Goal: Check status: Check status

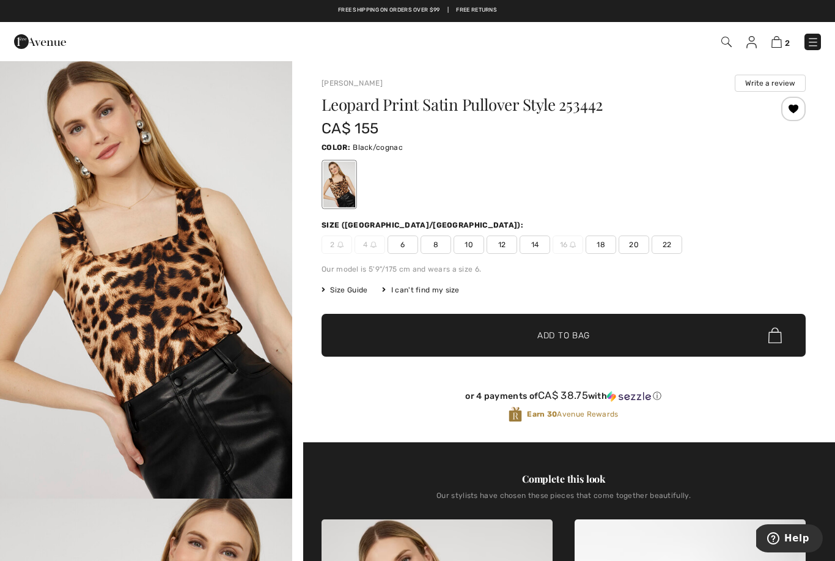
click at [718, 48] on span "2" at bounding box center [589, 42] width 463 height 17
click at [730, 43] on img at bounding box center [726, 42] width 10 height 10
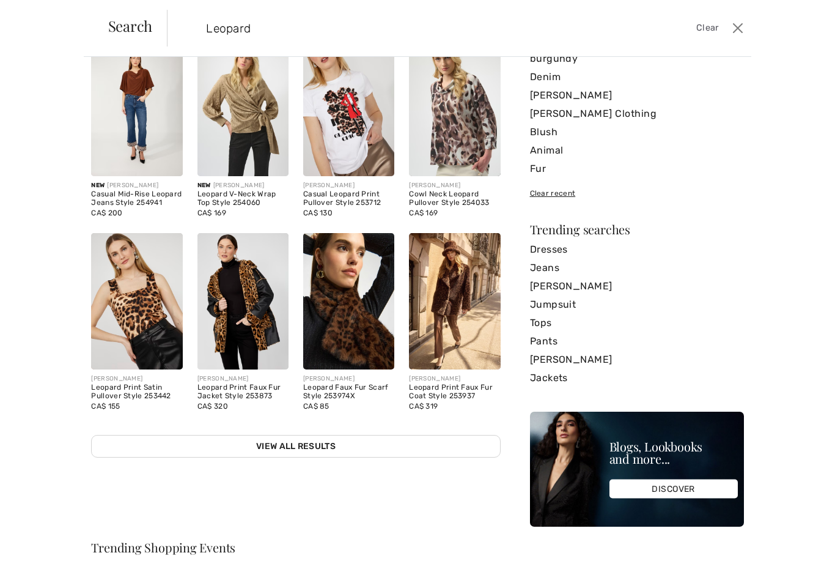
scroll to position [83, 0]
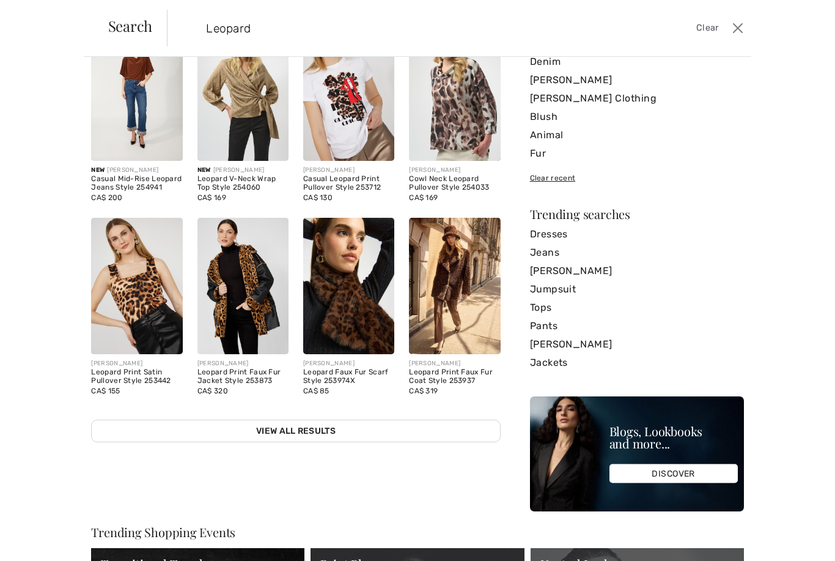
type input "Leopard"
click at [431, 436] on link "View All Results" at bounding box center [295, 430] width 409 height 23
click at [322, 435] on link "View All Results" at bounding box center [295, 430] width 409 height 23
click at [317, 432] on link "View All Results" at bounding box center [295, 430] width 409 height 23
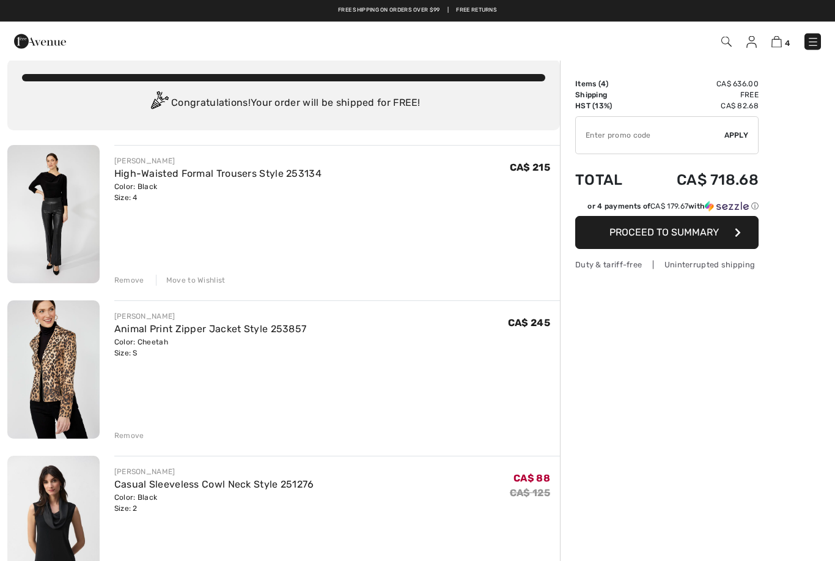
scroll to position [15, 0]
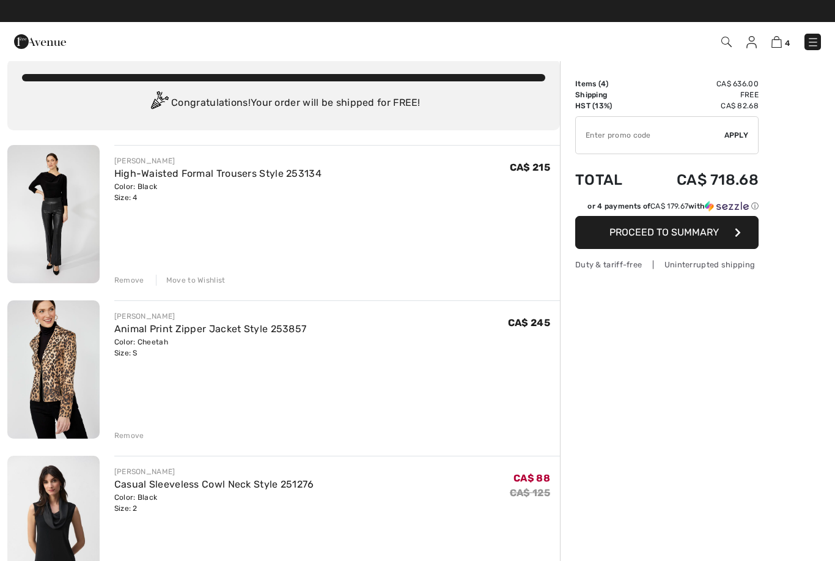
click at [748, 42] on img at bounding box center [751, 42] width 10 height 12
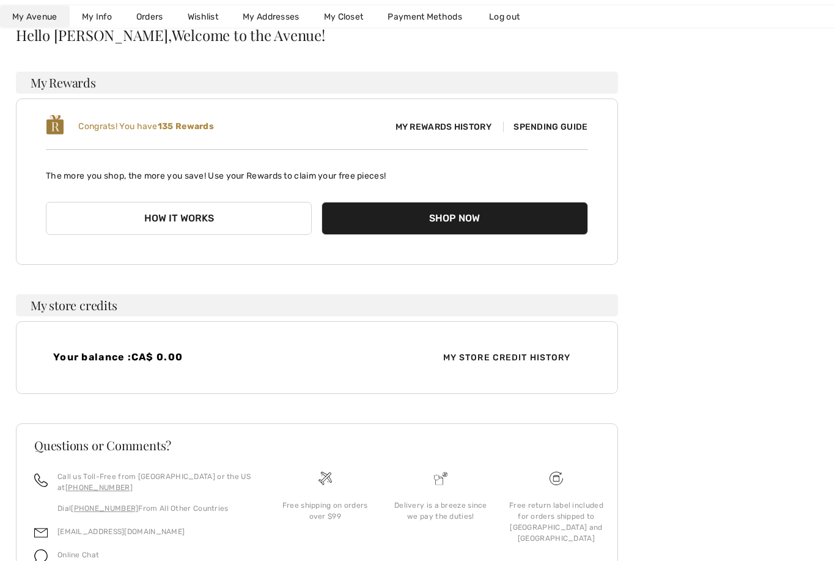
scroll to position [134, 0]
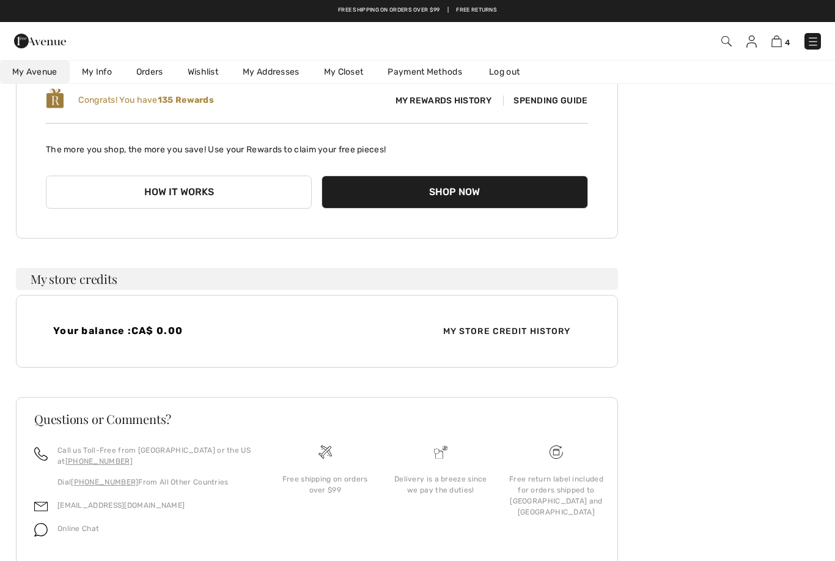
click at [532, 331] on span "My Store Credit History" at bounding box center [506, 331] width 147 height 13
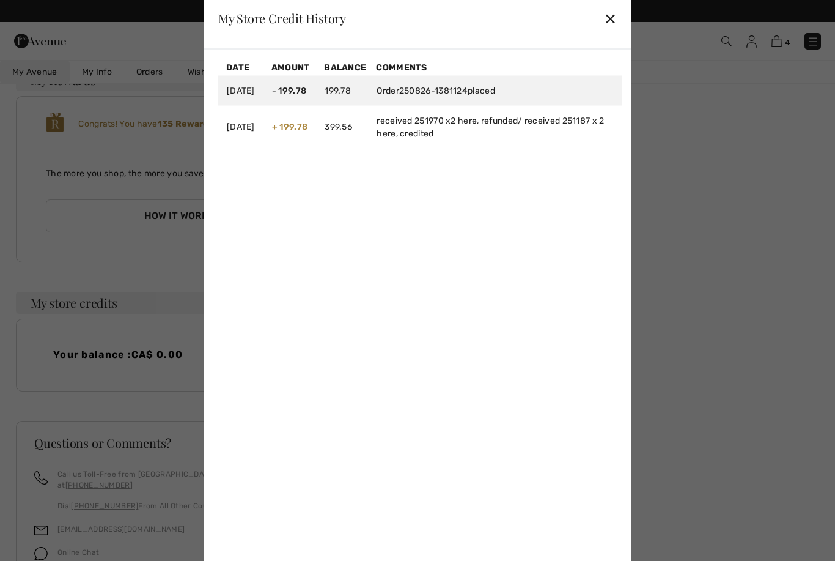
scroll to position [110, 0]
click at [487, 148] on td "received 251970 x2 here, refunded/ received 251187 x 2 here, credited" at bounding box center [495, 126] width 254 height 43
click at [611, 31] on div "✕" at bounding box center [610, 19] width 13 height 26
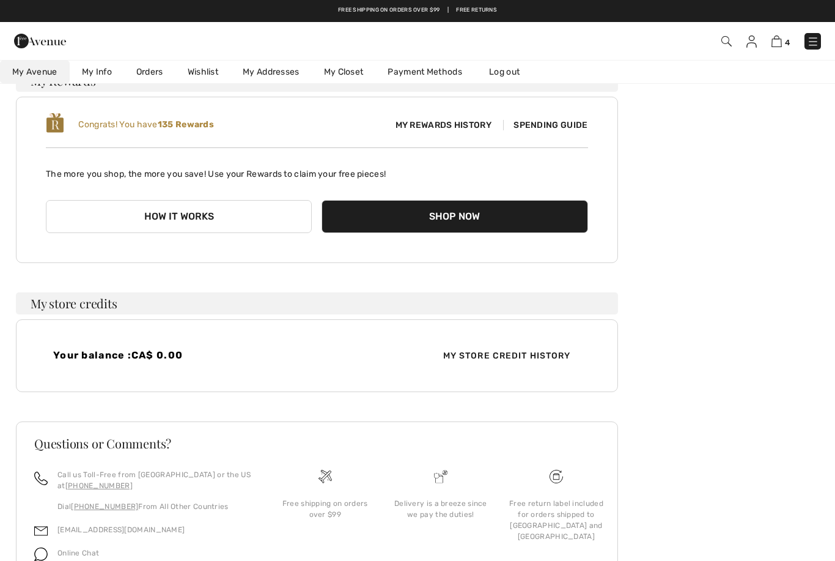
click at [725, 43] on img at bounding box center [726, 41] width 10 height 10
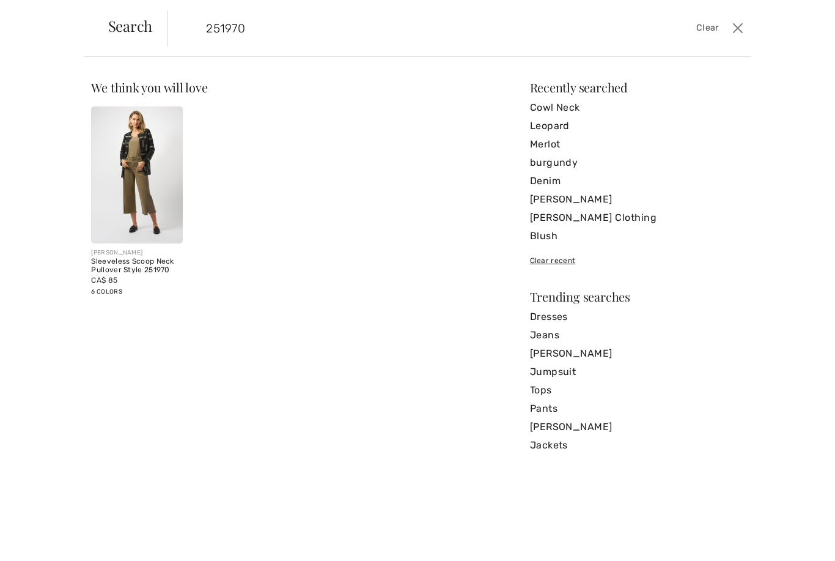
type input "251970"
click at [140, 215] on img at bounding box center [136, 174] width 91 height 137
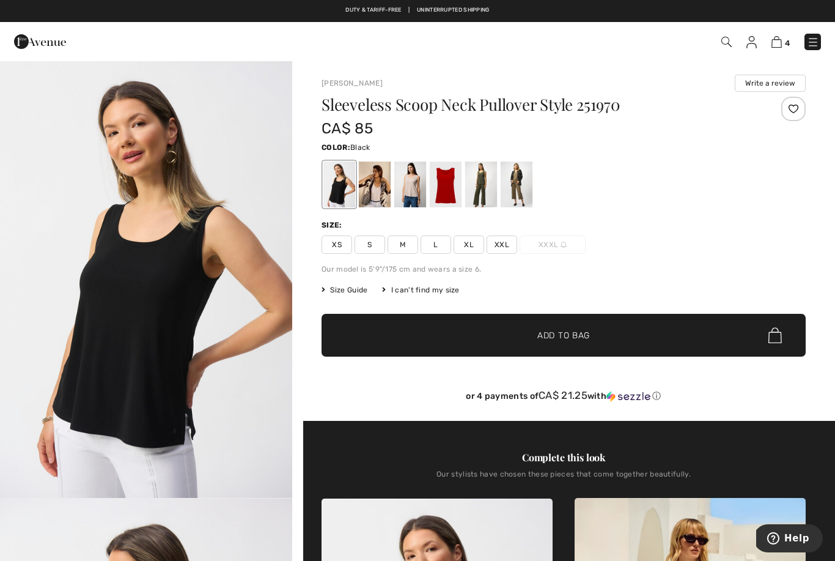
click at [378, 196] on div at bounding box center [375, 184] width 32 height 46
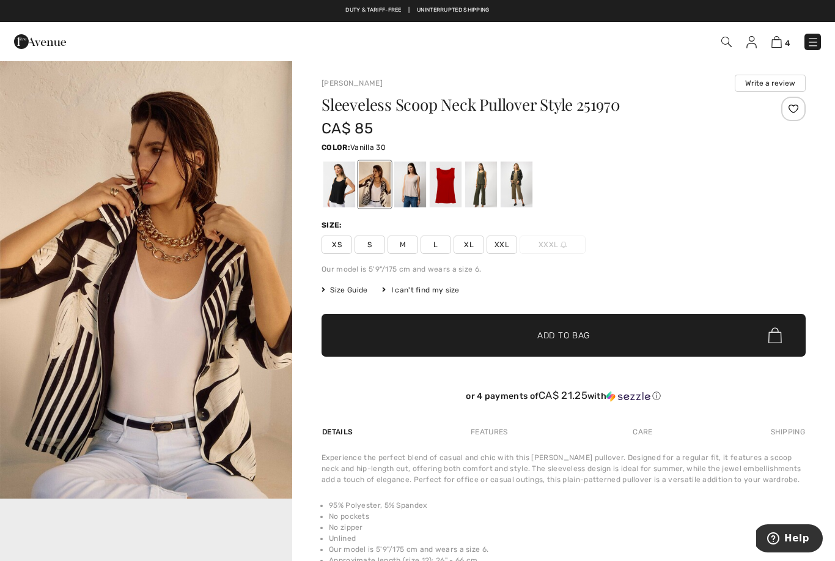
click at [415, 199] on div at bounding box center [410, 184] width 32 height 46
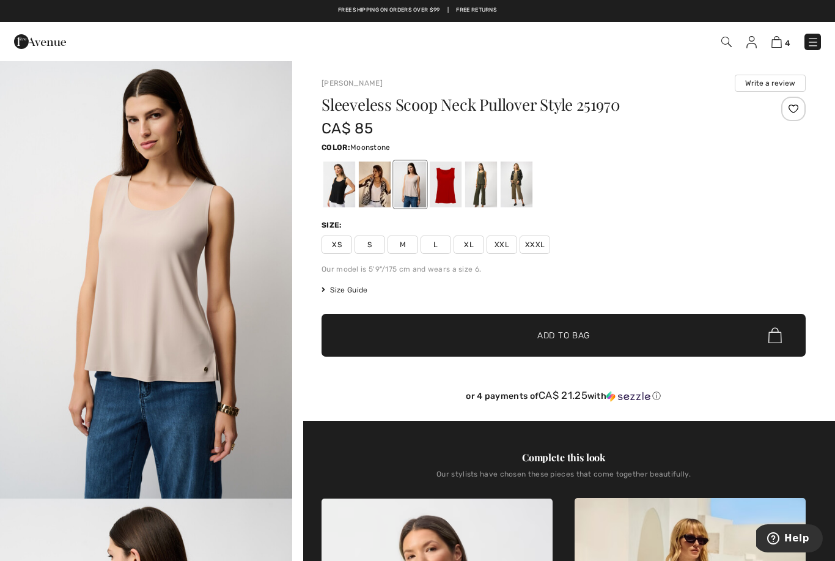
click at [454, 196] on div at bounding box center [446, 184] width 32 height 46
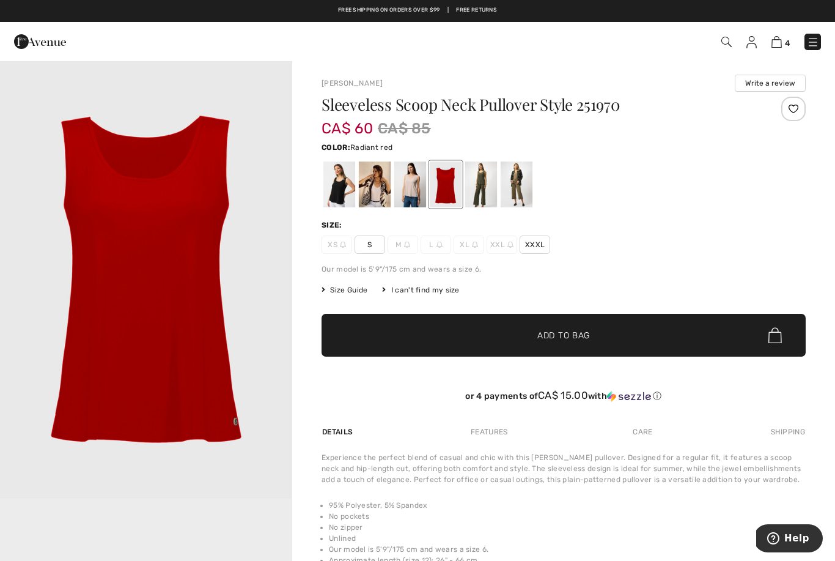
click at [486, 194] on div at bounding box center [481, 184] width 32 height 46
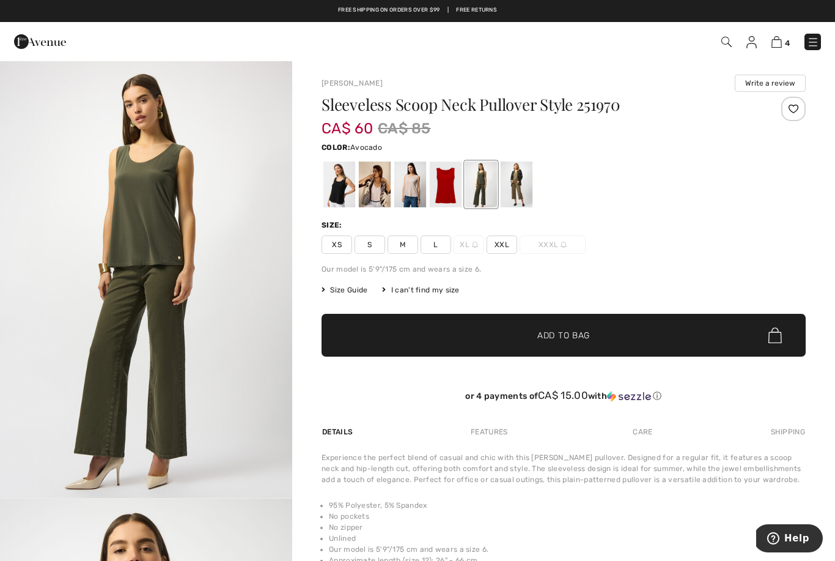
click at [507, 194] on div at bounding box center [517, 184] width 32 height 46
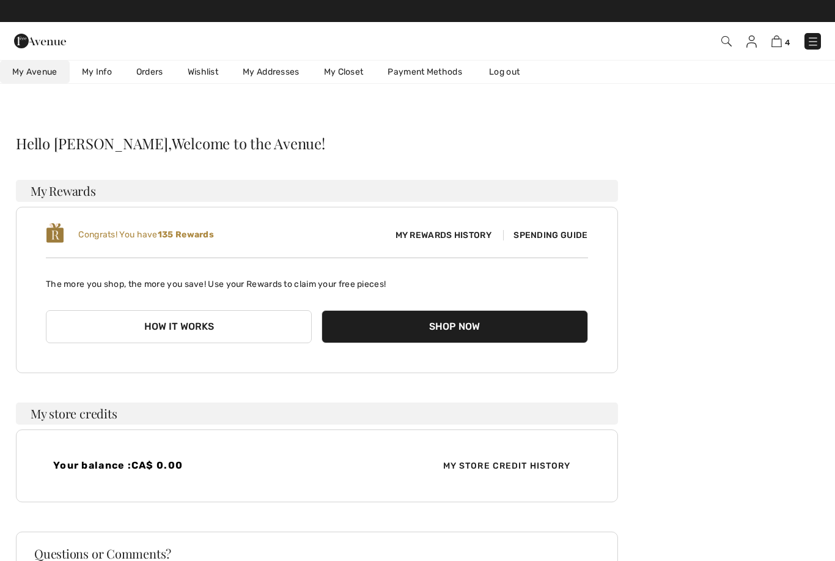
click at [748, 49] on span "4" at bounding box center [589, 41] width 463 height 17
click at [753, 46] on img at bounding box center [751, 41] width 10 height 12
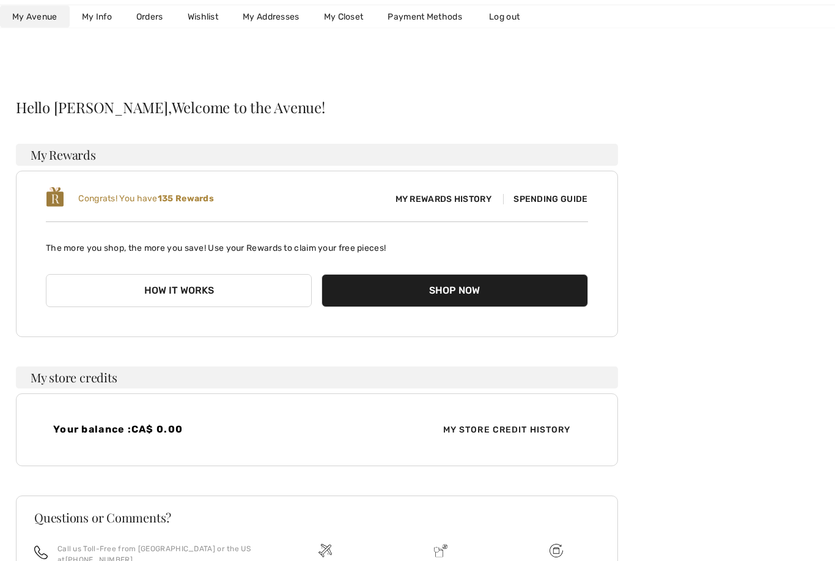
scroll to position [34, 0]
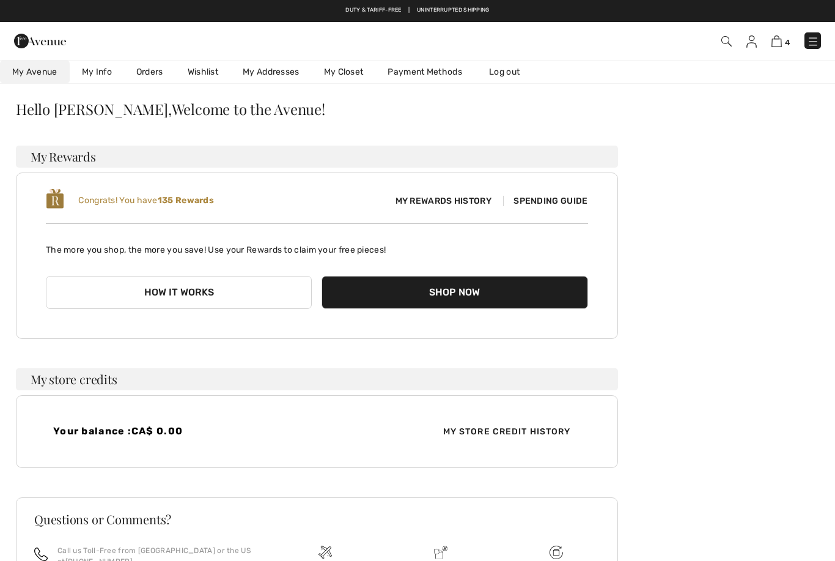
click at [563, 428] on span "My Store Credit History" at bounding box center [506, 431] width 147 height 13
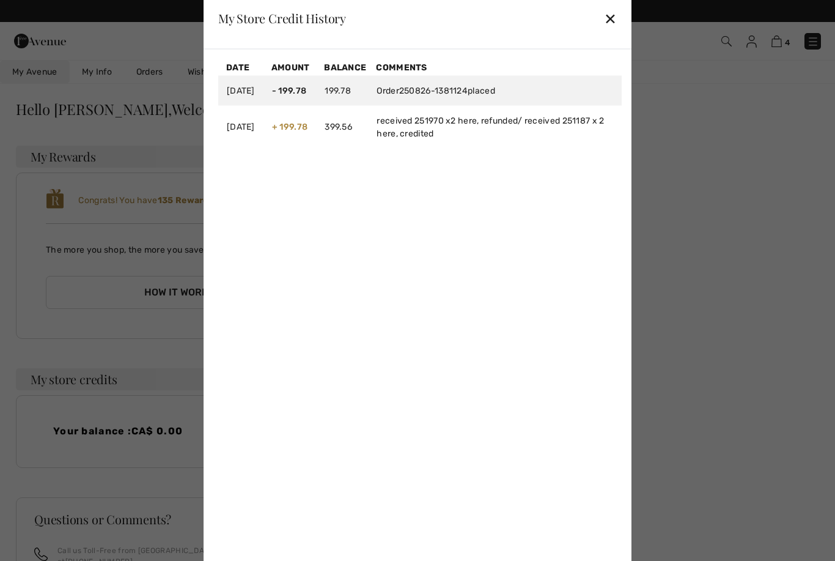
click at [616, 31] on div "✕" at bounding box center [610, 19] width 13 height 26
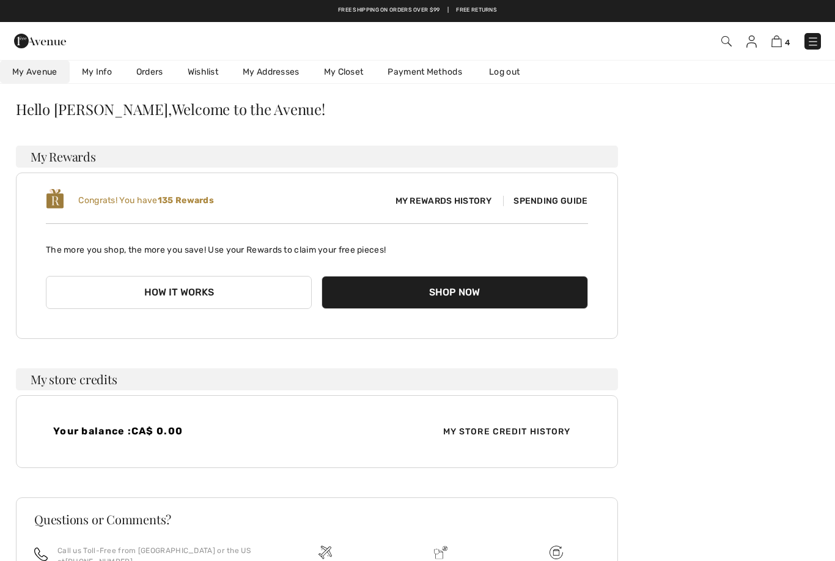
click at [720, 45] on span at bounding box center [725, 41] width 12 height 15
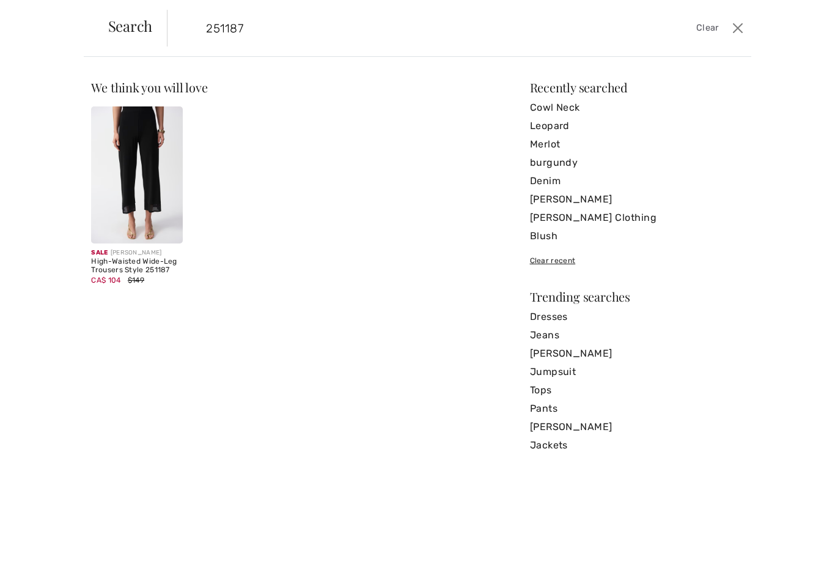
type input "251187"
click at [732, 30] on button "Close" at bounding box center [738, 28] width 18 height 20
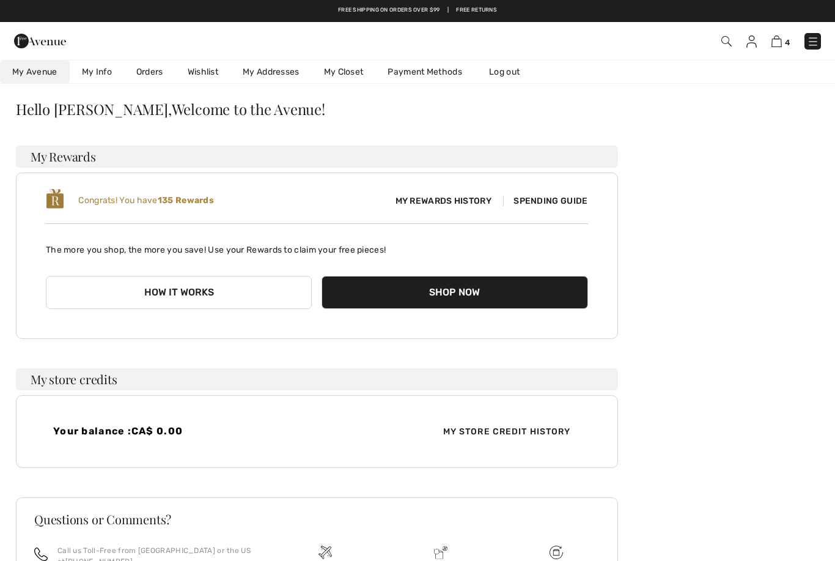
click at [494, 428] on span "My Store Credit History" at bounding box center [506, 431] width 147 height 13
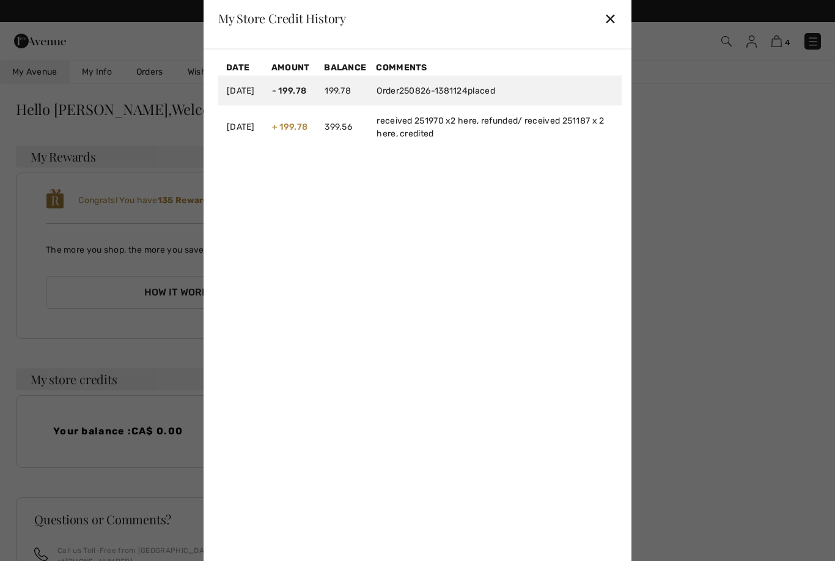
click at [612, 31] on div "✕" at bounding box center [610, 19] width 13 height 26
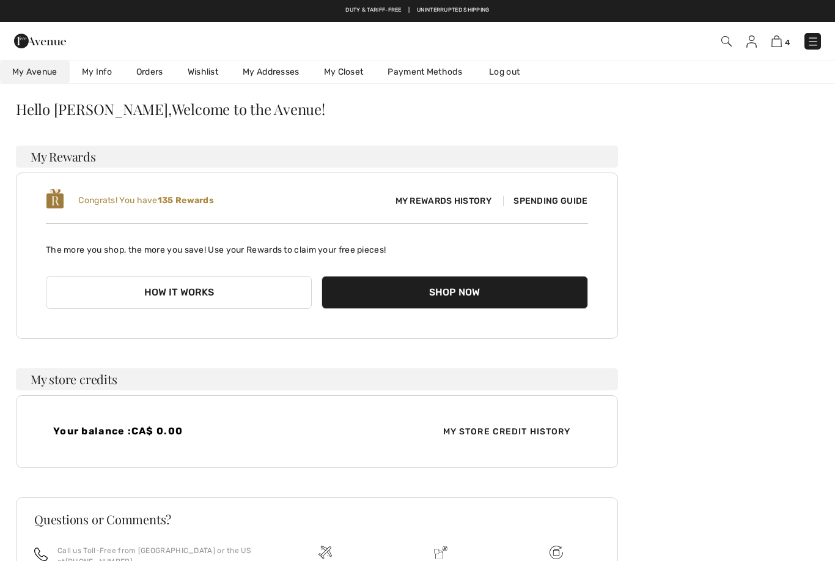
click at [723, 46] on img at bounding box center [726, 41] width 10 height 10
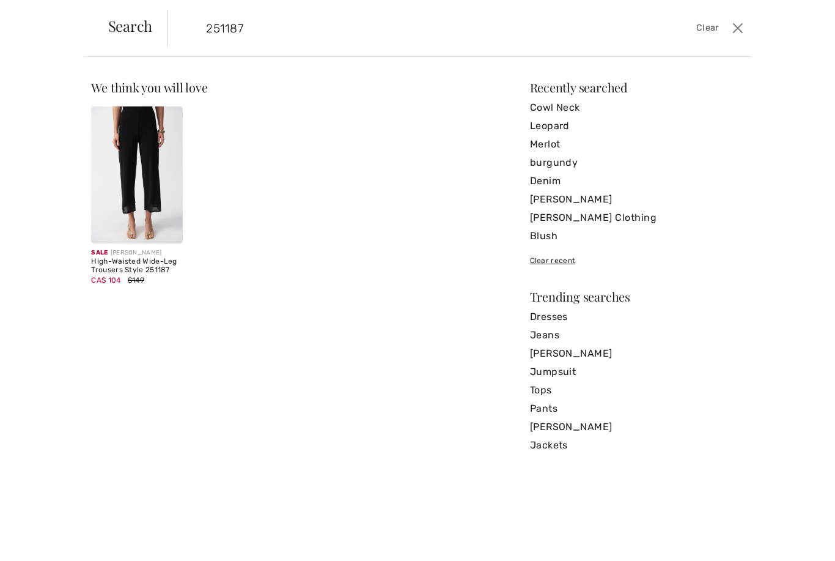
click at [711, 29] on span "Clear" at bounding box center [707, 27] width 23 height 13
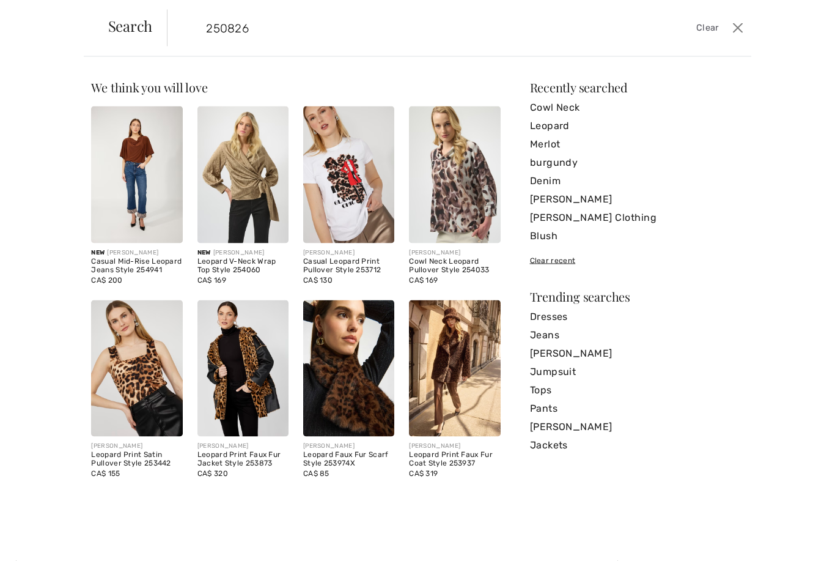
scroll to position [0, 0]
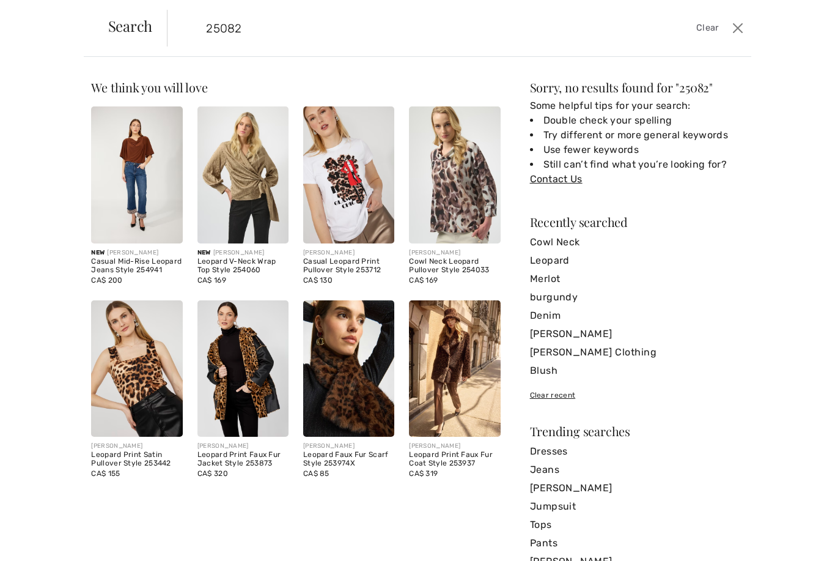
type input "250826"
click at [738, 34] on button "Close" at bounding box center [738, 28] width 18 height 20
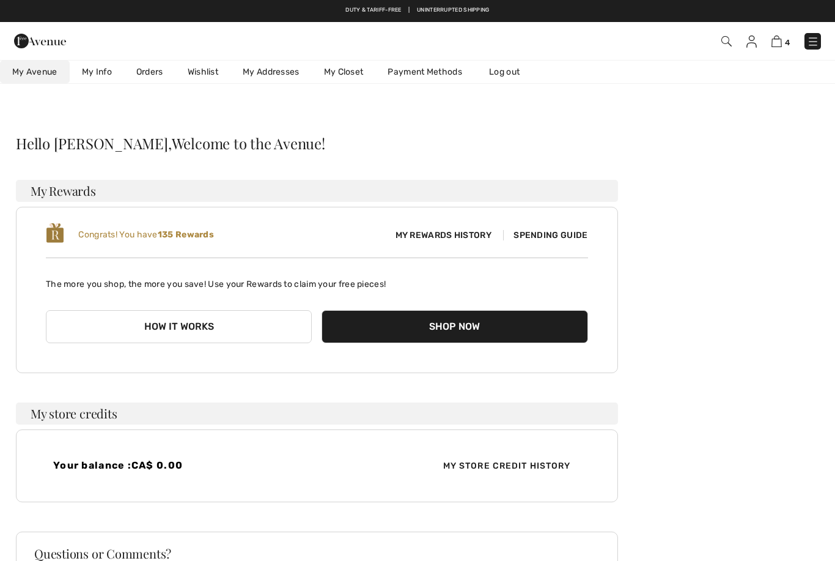
click at [541, 468] on span "My Store Credit History" at bounding box center [506, 465] width 147 height 13
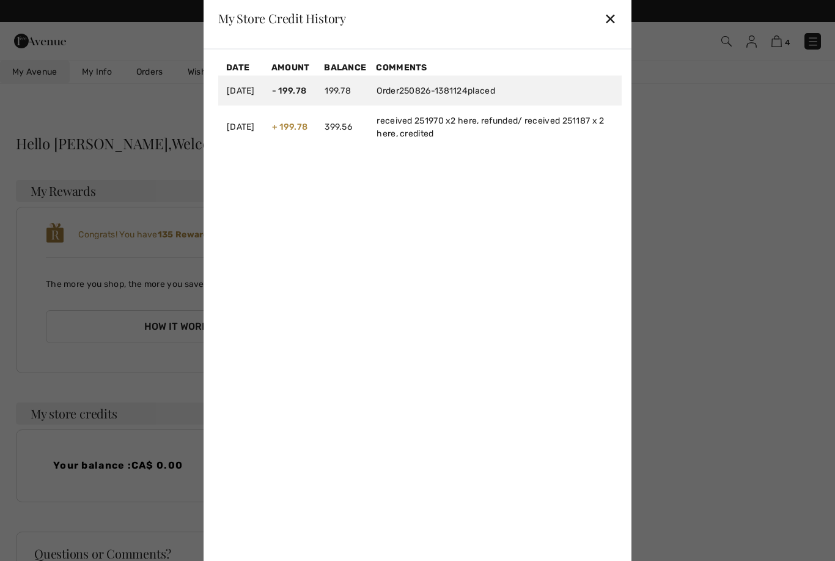
click at [614, 20] on div "✕" at bounding box center [610, 19] width 13 height 26
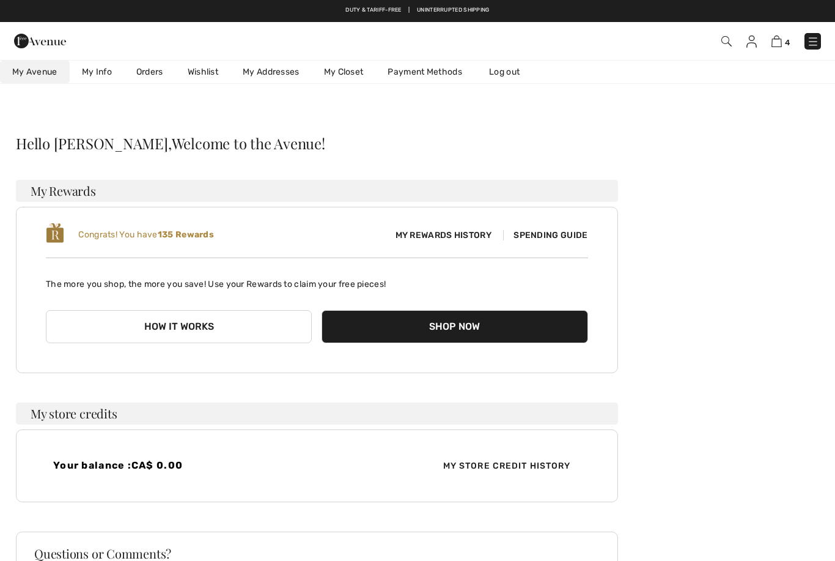
click at [729, 46] on img at bounding box center [726, 41] width 10 height 10
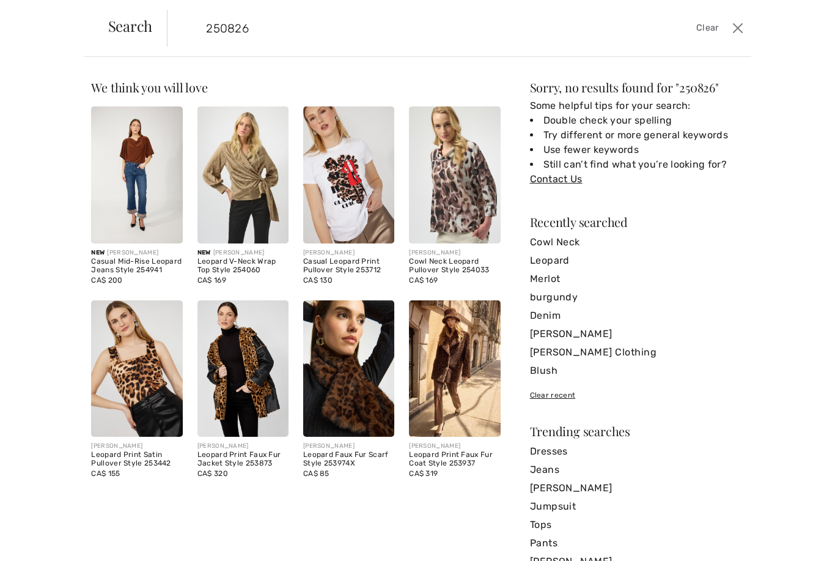
click at [716, 34] on span "Clear" at bounding box center [707, 27] width 23 height 13
type input "1381124"
click at [732, 32] on button "Close" at bounding box center [738, 28] width 18 height 20
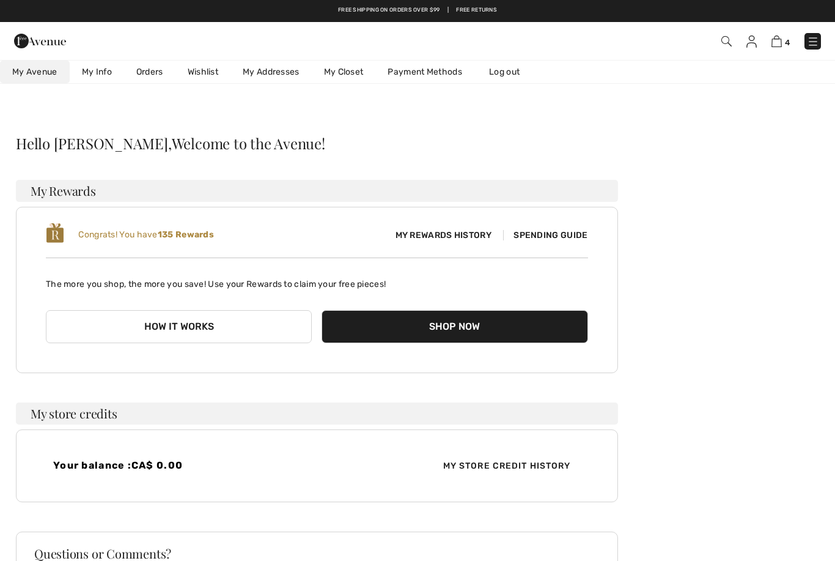
click at [751, 43] on img at bounding box center [751, 41] width 10 height 12
click at [755, 45] on img at bounding box center [751, 41] width 10 height 12
click at [154, 78] on link "Orders" at bounding box center [149, 72] width 51 height 23
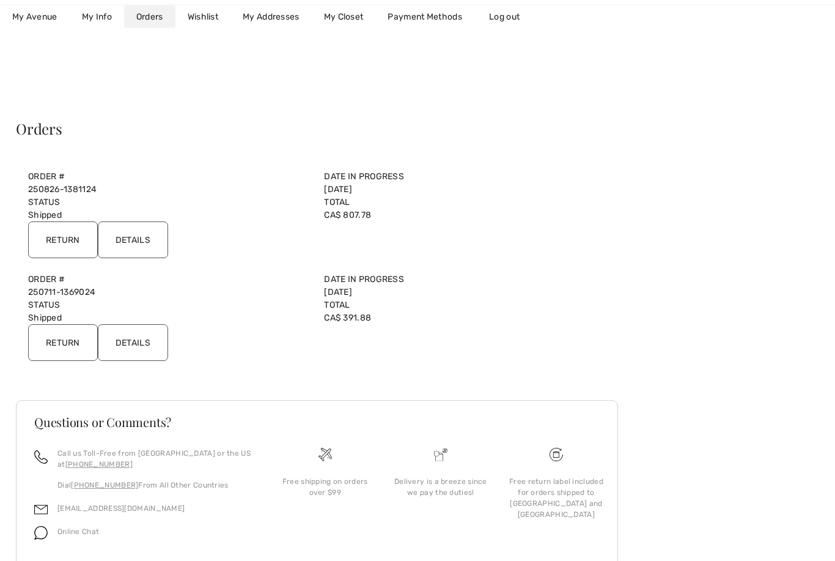
scroll to position [12, 0]
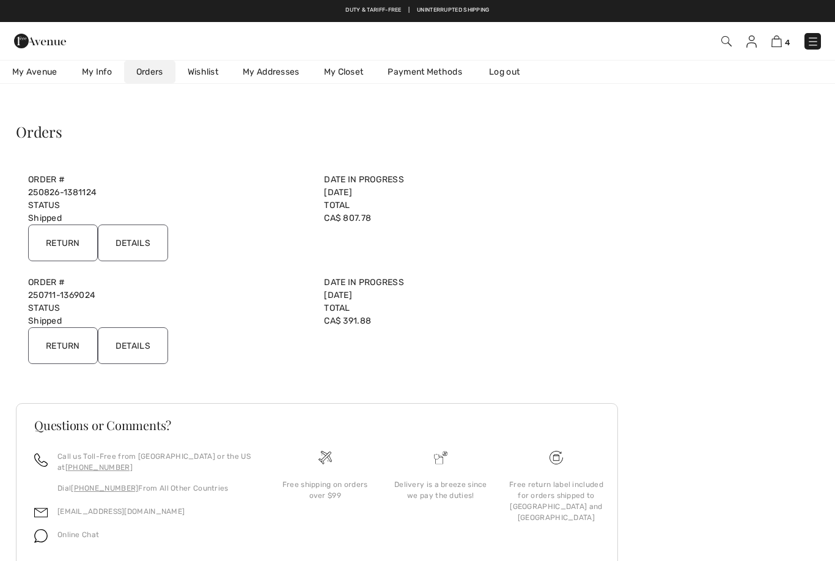
click at [146, 245] on input "Details" at bounding box center [133, 242] width 70 height 37
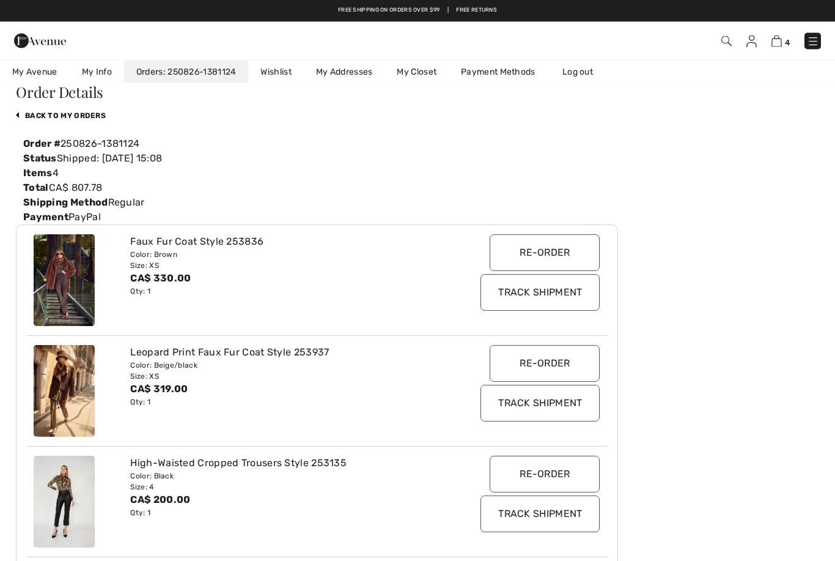
scroll to position [0, 0]
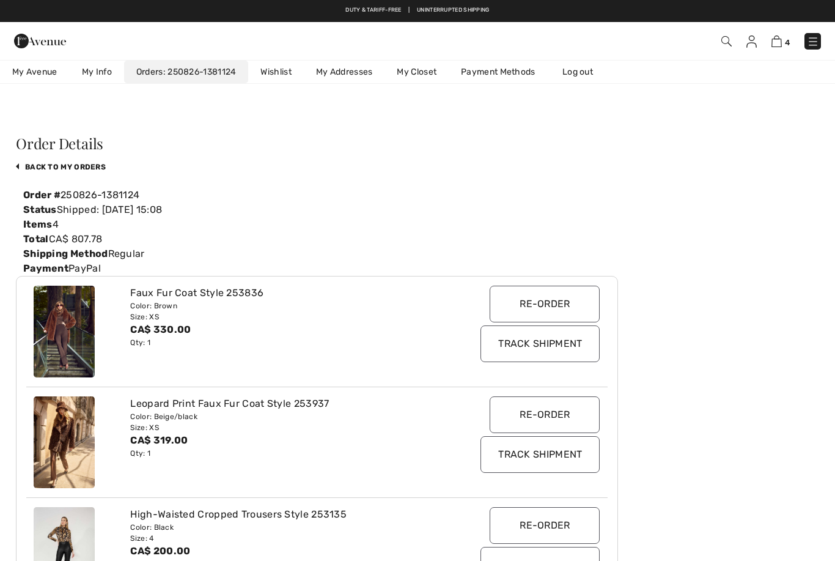
click at [542, 454] on input "Track Shipment" at bounding box center [539, 454] width 119 height 37
